Goal: Transaction & Acquisition: Purchase product/service

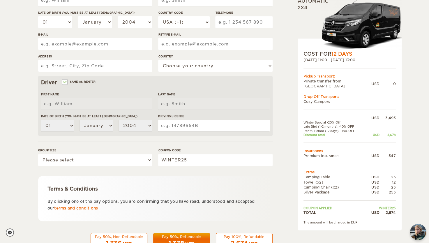
scroll to position [135, 0]
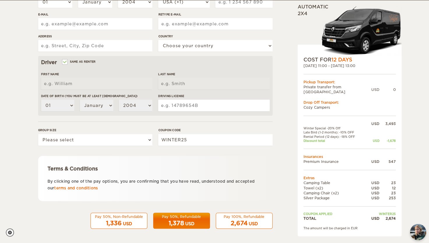
click at [246, 220] on span "2,674" at bounding box center [239, 223] width 17 height 7
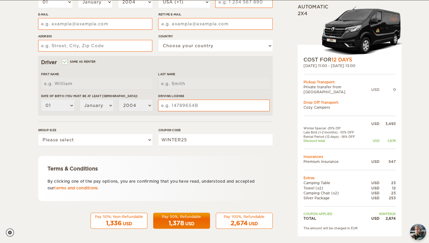
click at [243, 214] on div "Pay 100%, Refundable" at bounding box center [244, 216] width 49 height 5
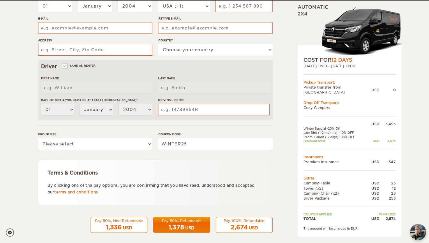
scroll to position [132, 0]
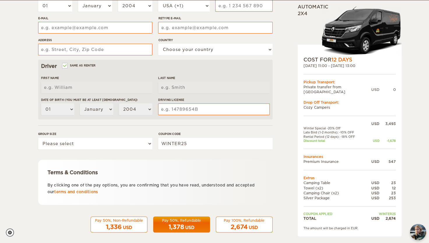
click at [241, 226] on span "2,674" at bounding box center [239, 226] width 17 height 7
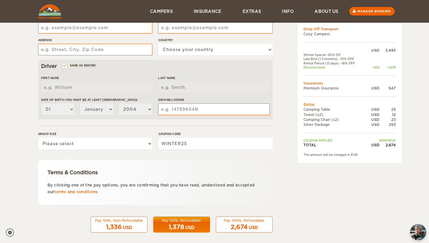
scroll to position [34, 0]
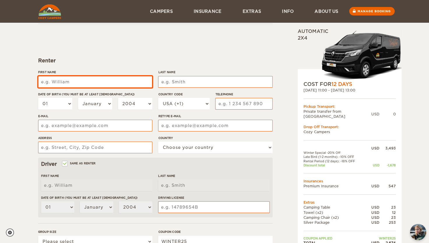
type input "v"
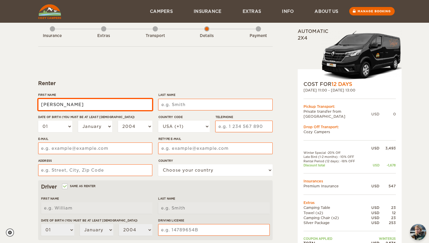
scroll to position [0, 0]
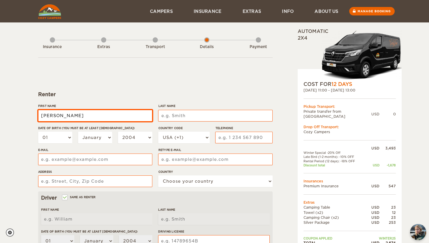
type input "[PERSON_NAME]"
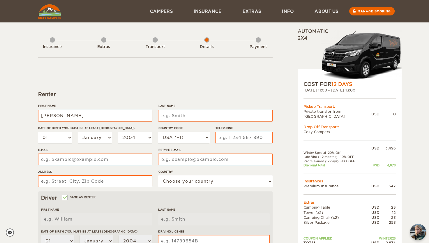
type input "[PERSON_NAME]"
click at [53, 41] on div "Insurance" at bounding box center [52, 45] width 5 height 23
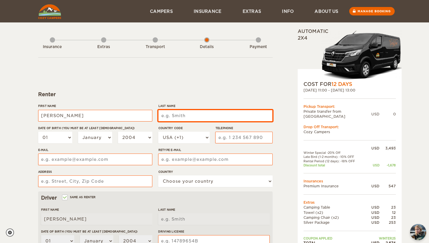
click at [195, 117] on input "Last Name" at bounding box center [215, 116] width 114 height 12
type input "Damsell"
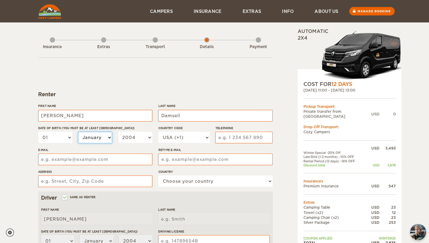
type input "Damsell"
click at [103, 135] on select "January February March April May June July August September October November De…" at bounding box center [95, 138] width 34 height 12
select select "03"
click at [78, 132] on select "January February March April May June July August September October November De…" at bounding box center [95, 138] width 34 height 12
select select "03"
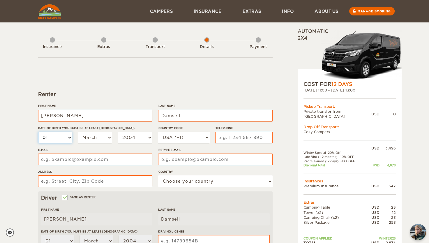
click at [54, 140] on select "01 02 03 04 05 06 07 08 09 10 11 12 13 14 15 16 17 18 19 20 21 22 23 24 25 26 2…" at bounding box center [55, 138] width 34 height 12
select select "03"
click at [38, 132] on select "01 02 03 04 05 06 07 08 09 10 11 12 13 14 15 16 17 18 19 20 21 22 23 24 25 26 2…" at bounding box center [55, 138] width 34 height 12
select select "03"
click at [129, 138] on select "2004 2003 2002 2001 2000 1999 1998 1997 1996 1995 1994 1993 1992 1991 1990 1989…" at bounding box center [135, 138] width 34 height 12
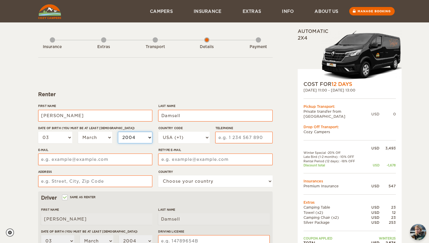
select select "2000"
click at [118, 132] on select "2004 2003 2002 2001 2000 1999 1998 1997 1996 1995 1994 1993 1992 1991 1990 1989…" at bounding box center [135, 138] width 34 height 12
select select "2000"
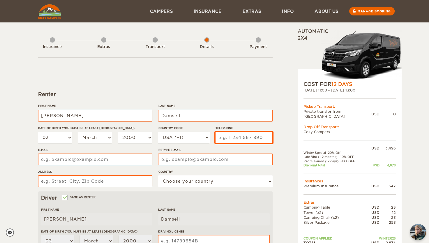
click at [239, 138] on input "Telephone" at bounding box center [243, 138] width 57 height 12
type input "7"
type input "6036860464"
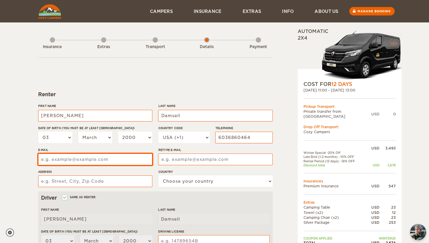
click at [121, 161] on input "E-mail" at bounding box center [95, 159] width 114 height 12
type input "valdamsell@gmail.com"
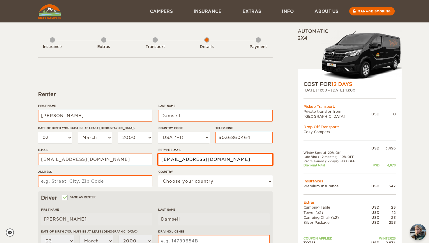
type input "valdamsell@gmail.com"
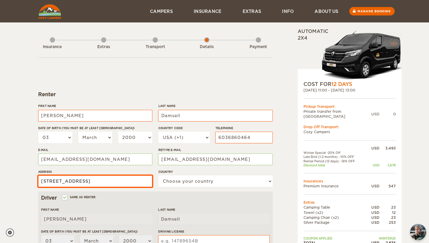
type input "10 Tremont Street Unit 2"
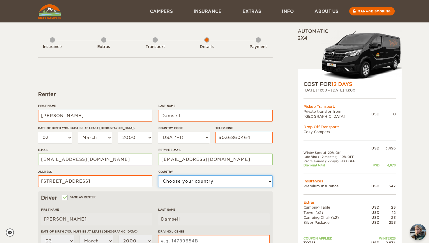
click at [194, 185] on select "Choose your country United States United Kingdom Germany Afghanistan Albania Al…" at bounding box center [215, 181] width 114 height 12
select select "222"
click at [158, 175] on select "Choose your country United States United Kingdom Germany Afghanistan Albania Al…" at bounding box center [215, 181] width 114 height 12
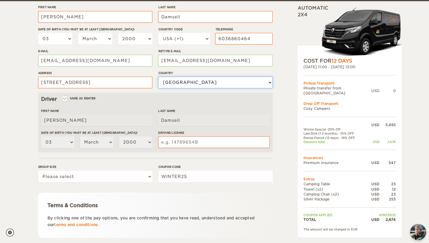
scroll to position [100, 0]
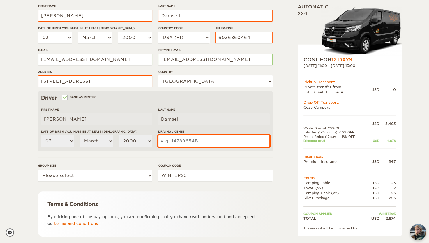
click at [178, 143] on input "Driving License" at bounding box center [213, 141] width 111 height 12
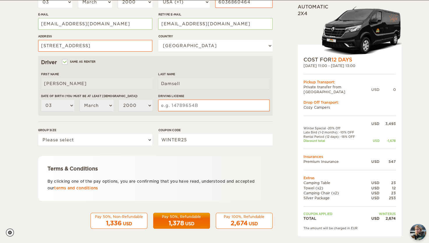
click at [229, 217] on div "Pay 100%, Refundable" at bounding box center [244, 216] width 49 height 5
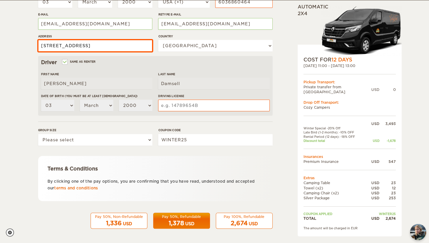
click at [130, 44] on input "10 Tremont Street Unit 2" at bounding box center [95, 46] width 114 height 12
type input "10 Tremont Street Unit 2 Portland Maine"
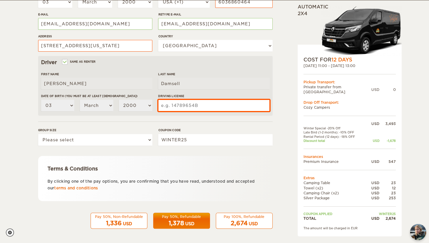
click at [208, 105] on input "Driving License" at bounding box center [213, 106] width 111 height 12
type input "1741400"
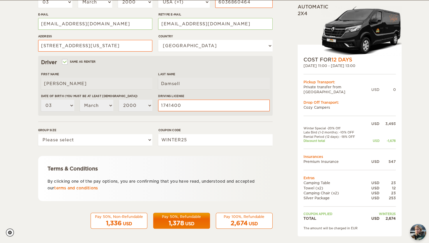
click at [246, 225] on span "2,674" at bounding box center [239, 223] width 17 height 7
click at [88, 140] on select "Please select 1 2" at bounding box center [95, 140] width 114 height 12
select select "2"
click at [38, 134] on select "Please select 1 2" at bounding box center [95, 140] width 114 height 12
click at [245, 221] on span "2,674" at bounding box center [239, 223] width 17 height 7
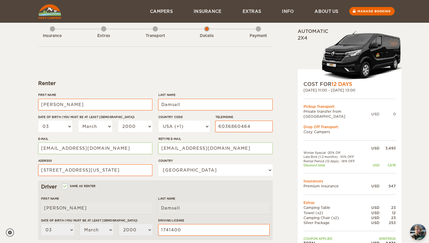
scroll to position [10, 0]
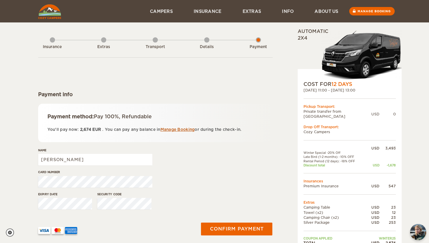
click at [172, 129] on link "Manage Booking" at bounding box center [177, 129] width 34 height 4
click at [205, 41] on div "Details" at bounding box center [206, 45] width 5 height 23
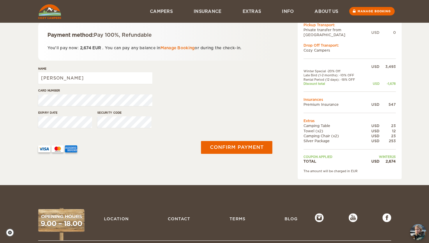
scroll to position [81, 0]
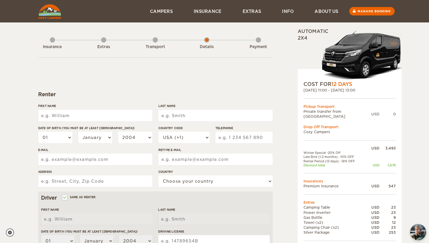
click at [72, 116] on input "First Name" at bounding box center [95, 116] width 114 height 12
type input "[PERSON_NAME]"
type input "Damsell"
select select "03"
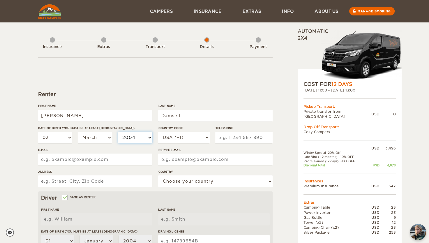
select select "2000"
type input "6036860464"
type input "valdamsell@gmail.com"
type input "10 Tremont Street Unit 2 Portland Maine"
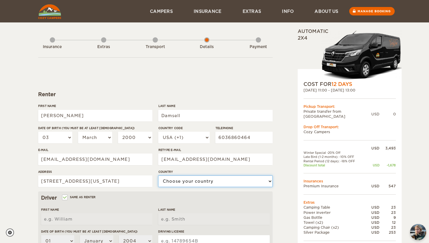
select select "222"
type input "1741400"
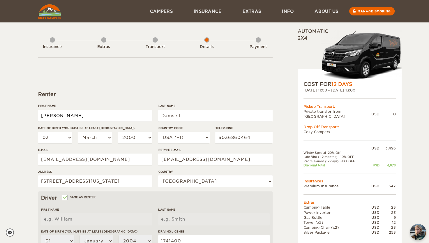
type input "[PERSON_NAME]"
type input "Damsell"
select select "03"
select select "2000"
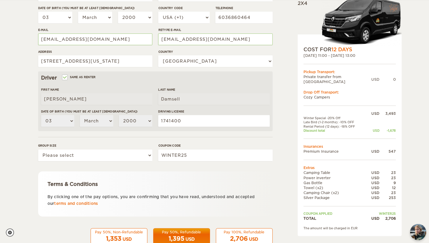
scroll to position [135, 0]
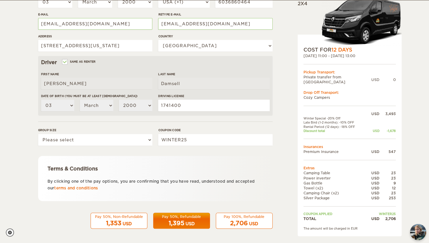
click at [237, 217] on div "Pay 100%, Refundable" at bounding box center [244, 216] width 49 height 5
click at [98, 137] on select "Please select 1 2" at bounding box center [95, 140] width 114 height 12
select select "2"
click at [38, 134] on select "Please select 1 2" at bounding box center [95, 140] width 114 height 12
click at [224, 215] on div "Pay 100%, Refundable" at bounding box center [244, 216] width 49 height 5
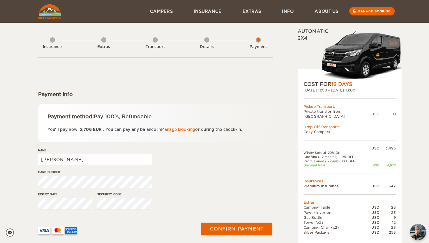
click at [201, 176] on div "Card number" at bounding box center [155, 181] width 234 height 22
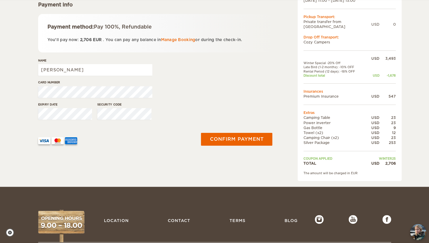
scroll to position [153, 0]
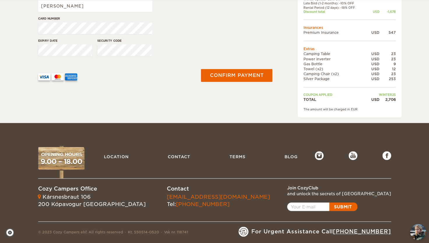
click at [358, 228] on link "[PHONE_NUMBER]" at bounding box center [362, 231] width 58 height 6
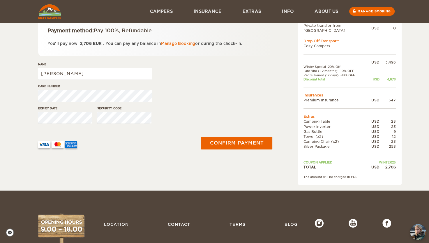
scroll to position [0, 0]
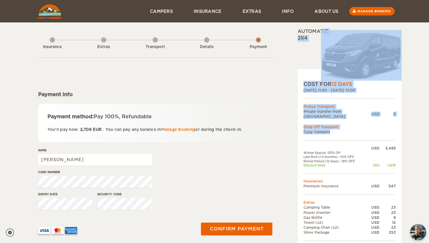
click at [390, 136] on div "Expand Collapse Total 2,706 USD Automatic 2x4 COST FOR 12 Days [DATE] 11:00 - […" at bounding box center [214, 138] width 429 height 276
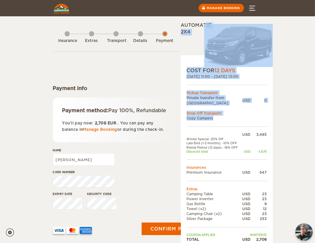
click at [306, 233] on img "chat-button" at bounding box center [304, 231] width 17 height 17
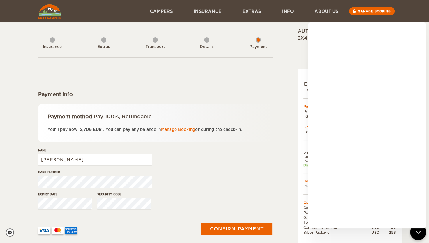
click at [424, 7] on header "Menu Campers Premium 4×4 Iceland Campers Standard Campers Budget Campers Insura…" at bounding box center [214, 11] width 429 height 22
click at [284, 64] on div "Expand Collapse Total 2,706 USD Automatic 2x4 COST FOR 12 Days [DATE] 11:00 - […" at bounding box center [334, 149] width 113 height 242
click at [415, 231] on icon "chat-button" at bounding box center [418, 232] width 8 height 8
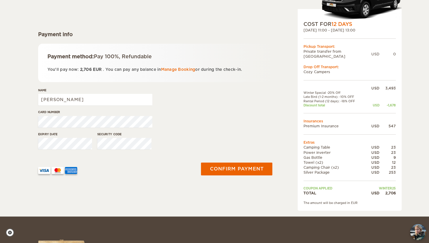
scroll to position [61, 0]
